Goal: Task Accomplishment & Management: Use online tool/utility

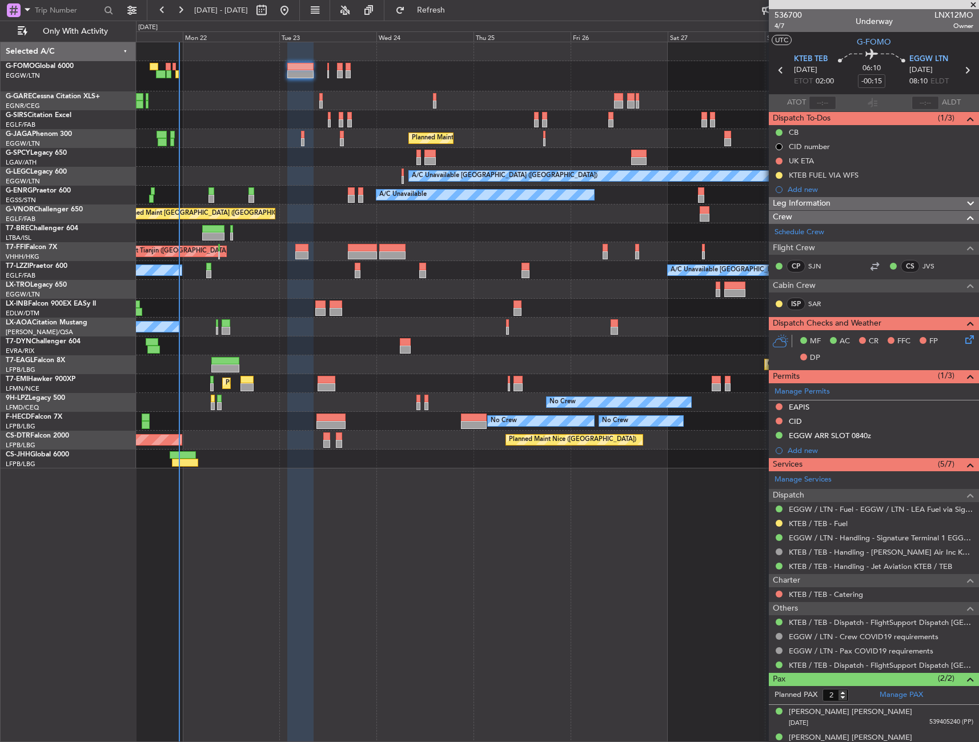
scroll to position [14, 0]
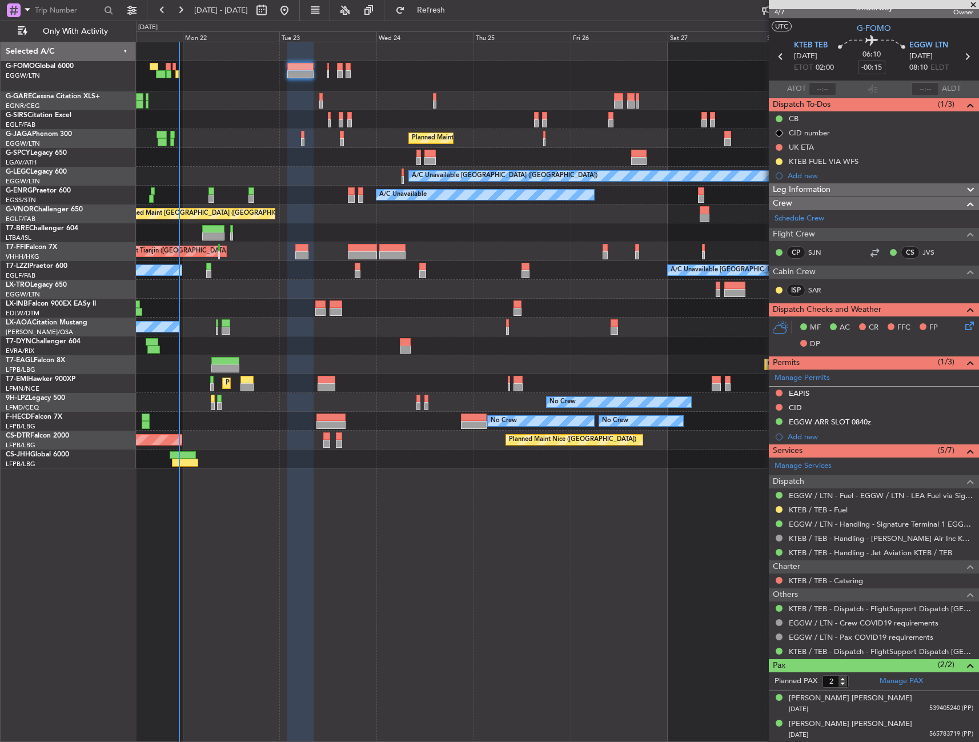
click at [178, 69] on div at bounding box center [557, 76] width 842 height 30
click at [176, 69] on div at bounding box center [557, 76] width 842 height 30
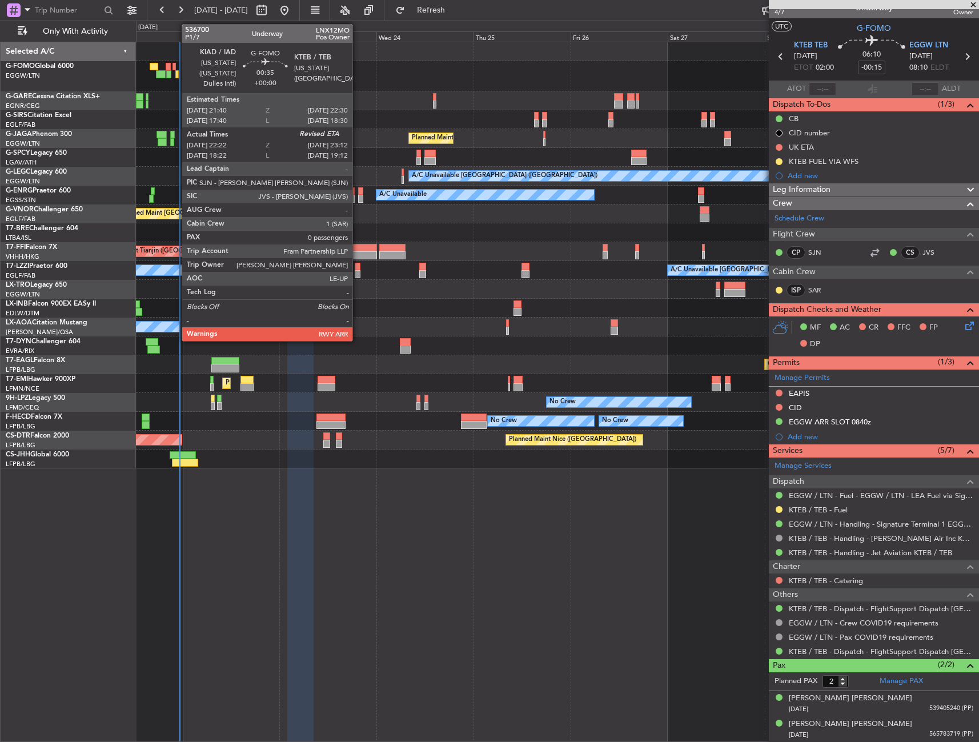
click at [176, 69] on div at bounding box center [173, 67] width 3 height 8
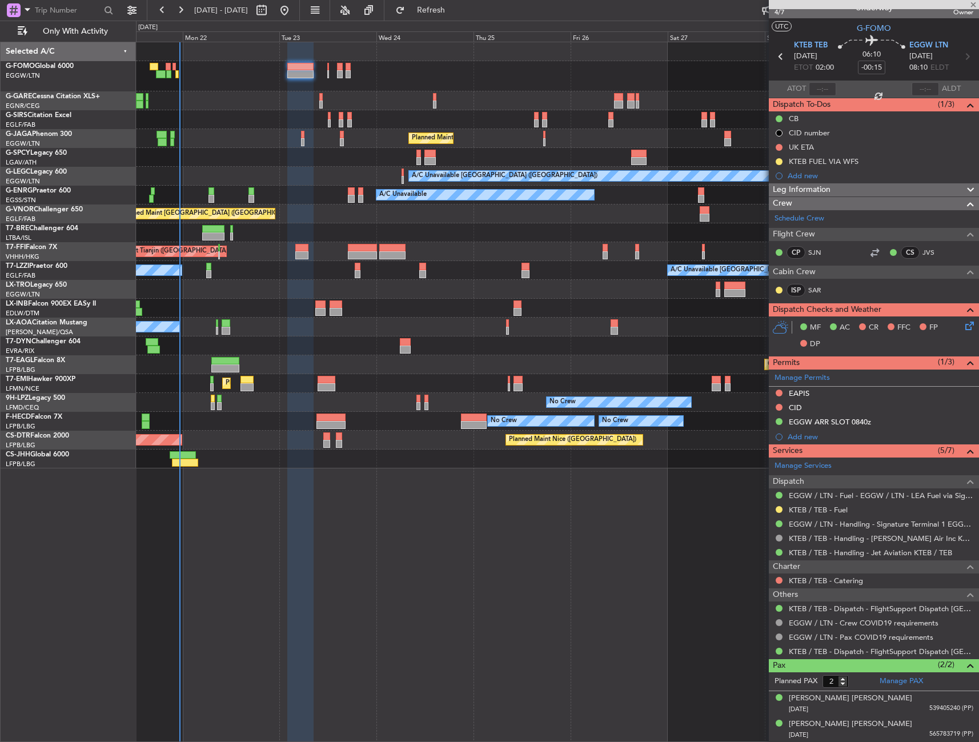
type input "22:22"
type input "0"
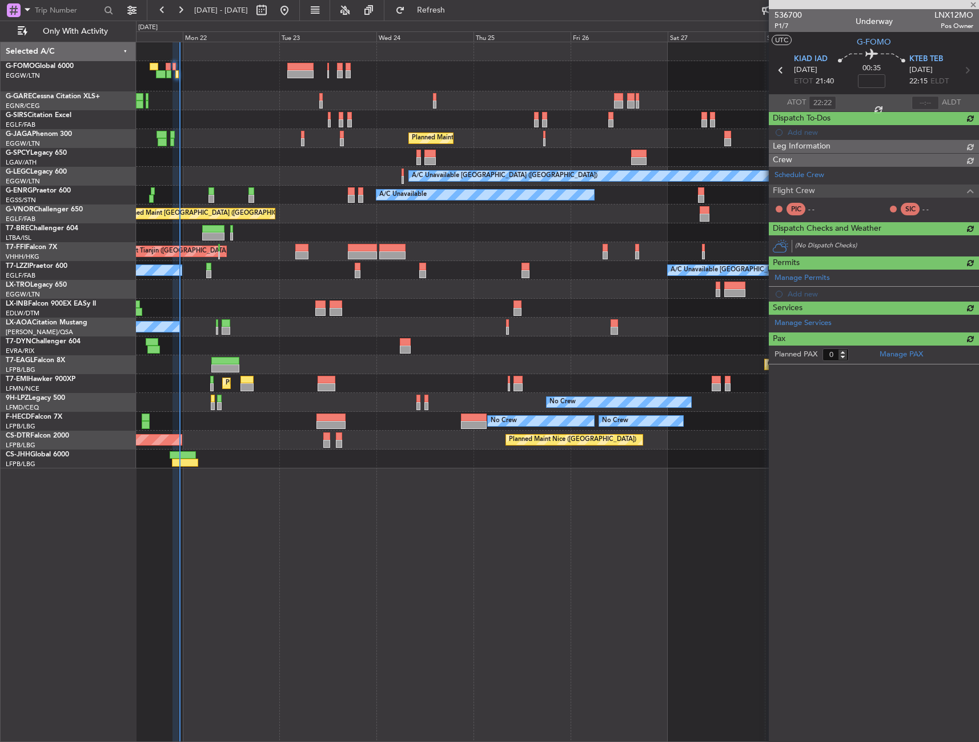
scroll to position [0, 0]
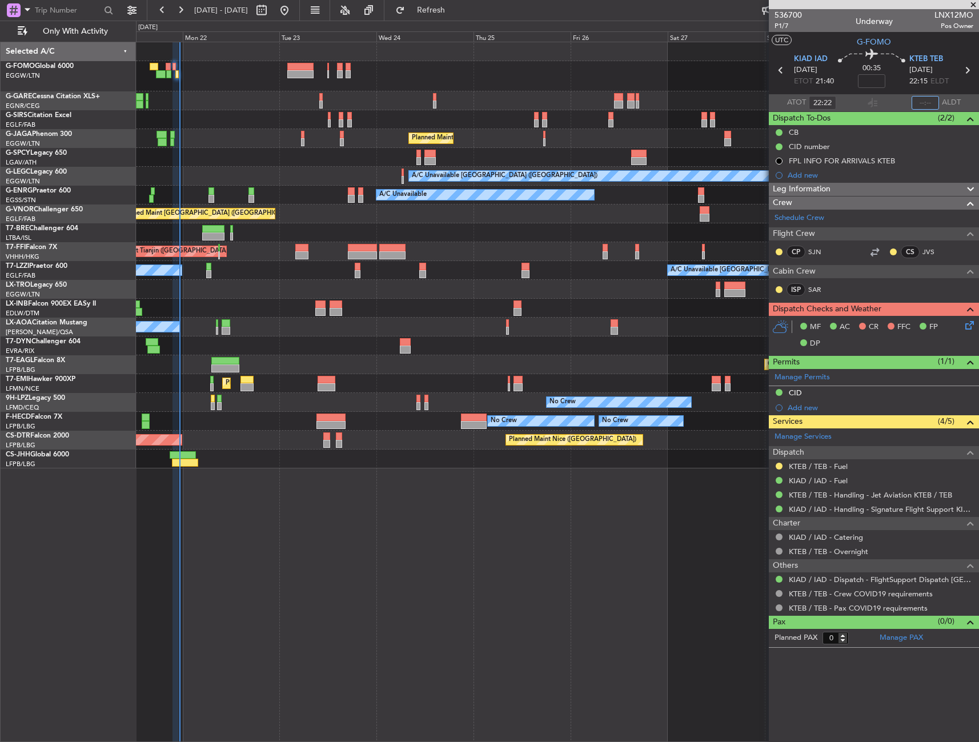
click at [922, 101] on input "text" at bounding box center [924, 103] width 27 height 14
click at [900, 101] on section "ATOT 22:22 ALDT" at bounding box center [874, 102] width 210 height 17
type input "22:22"
click at [930, 100] on input "text" at bounding box center [924, 103] width 27 height 14
click at [904, 93] on section "KIAD IAD [DATE] ETOT 21:40 00:35 KTEB TEB [DATE] 22:15 ELDT" at bounding box center [874, 71] width 210 height 45
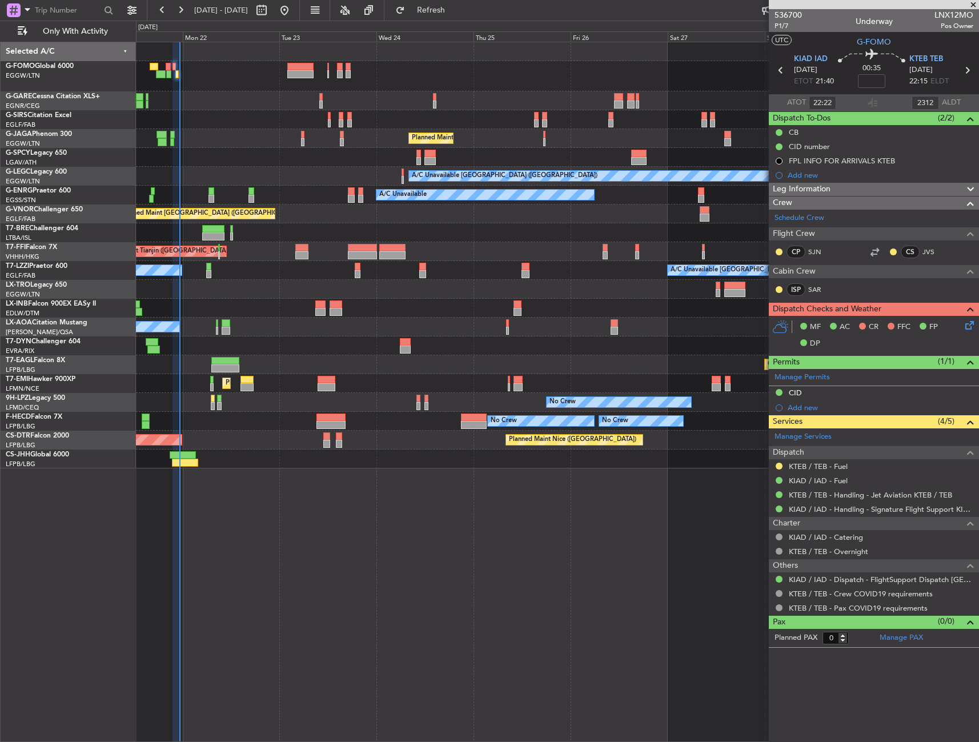
type input "23:12"
